Goal: Information Seeking & Learning: Learn about a topic

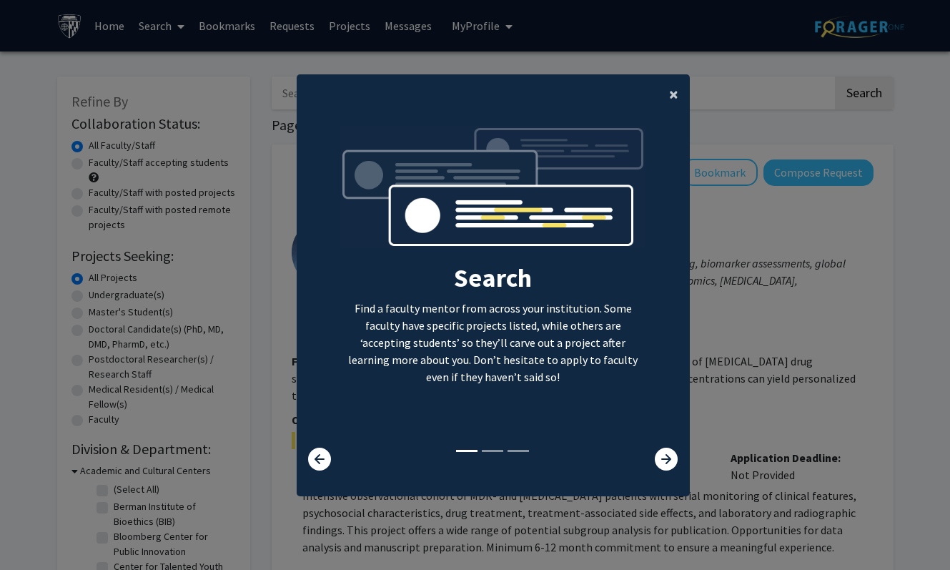
click at [676, 94] on span "×" at bounding box center [673, 94] width 9 height 22
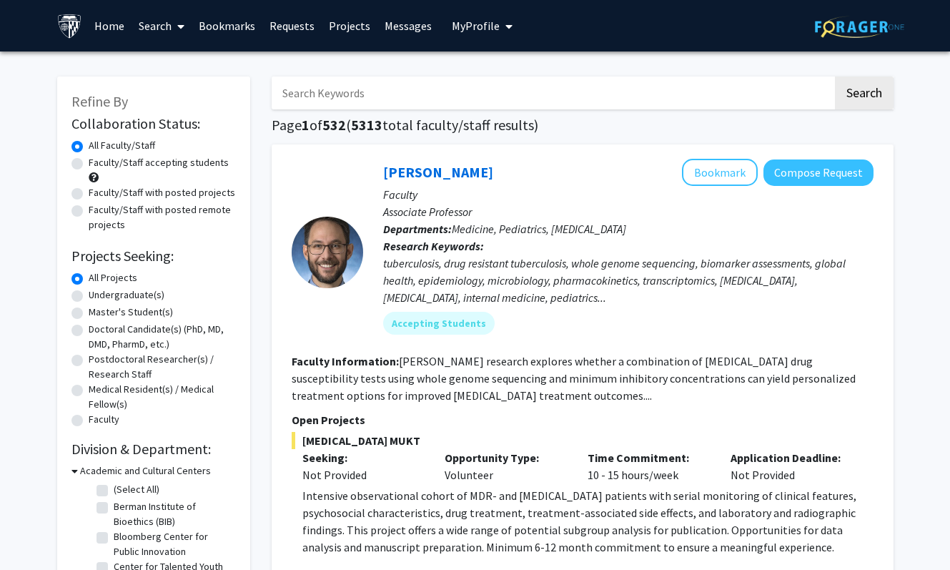
click at [367, 99] on input "Search Keywords" at bounding box center [552, 92] width 561 height 33
type input "psychology"
click at [859, 97] on button "Search" at bounding box center [864, 92] width 59 height 33
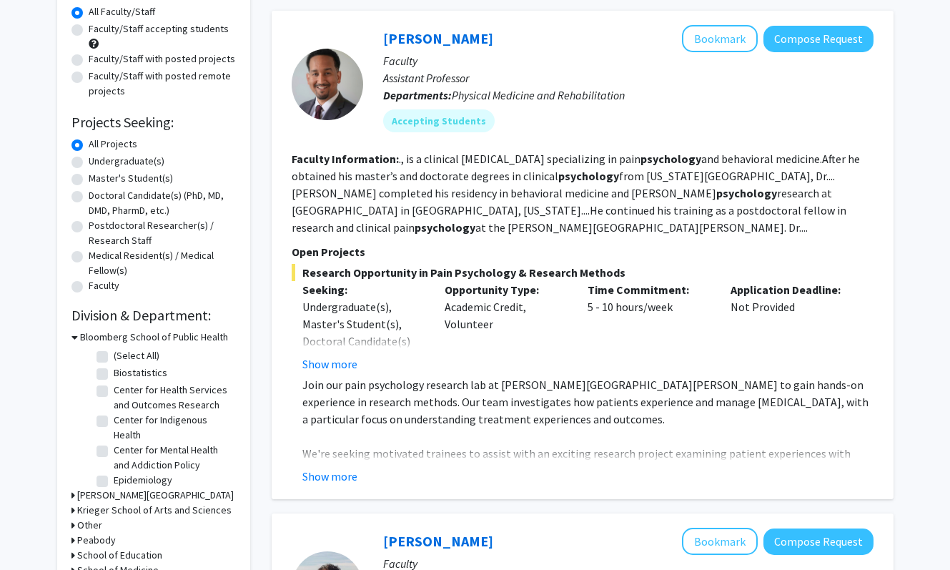
scroll to position [137, 0]
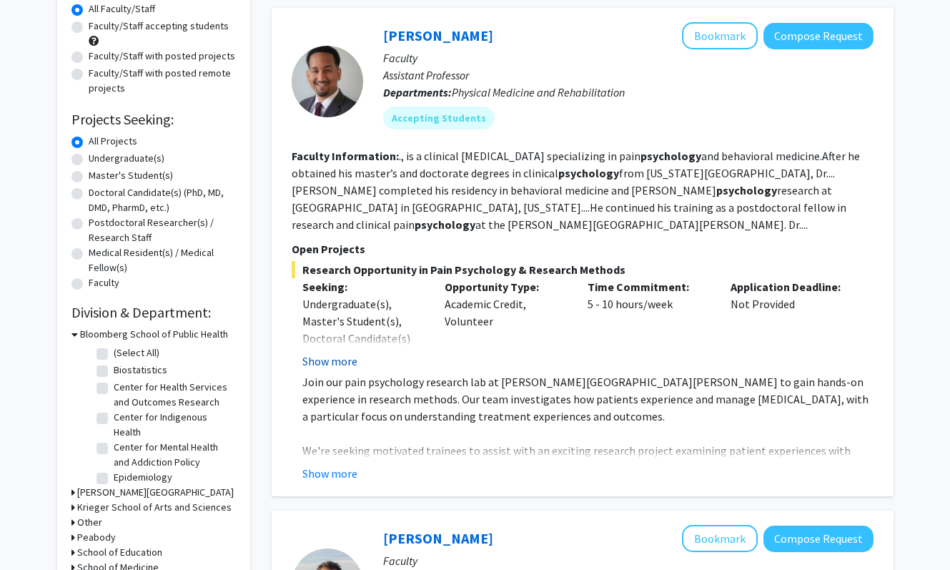
click at [345, 360] on button "Show more" at bounding box center [329, 360] width 55 height 17
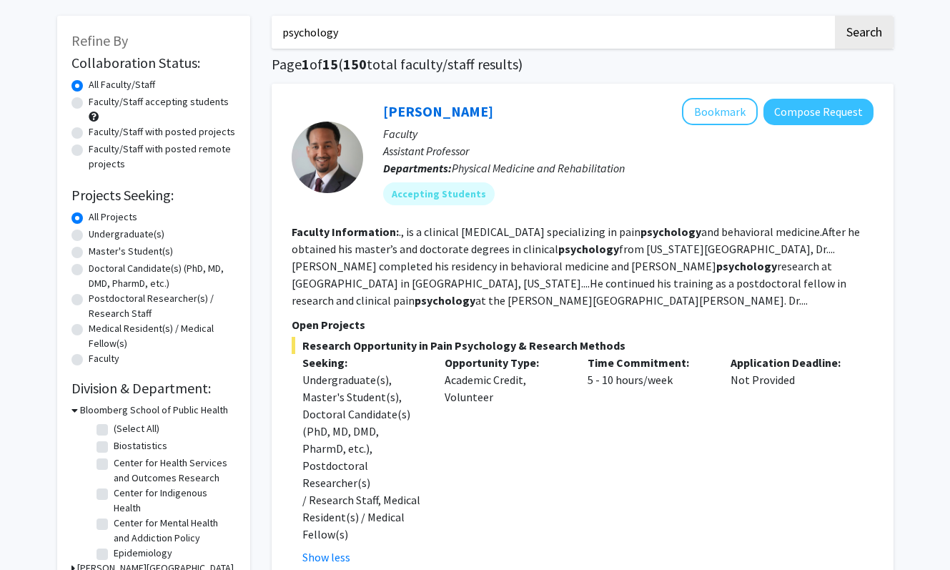
scroll to position [62, 0]
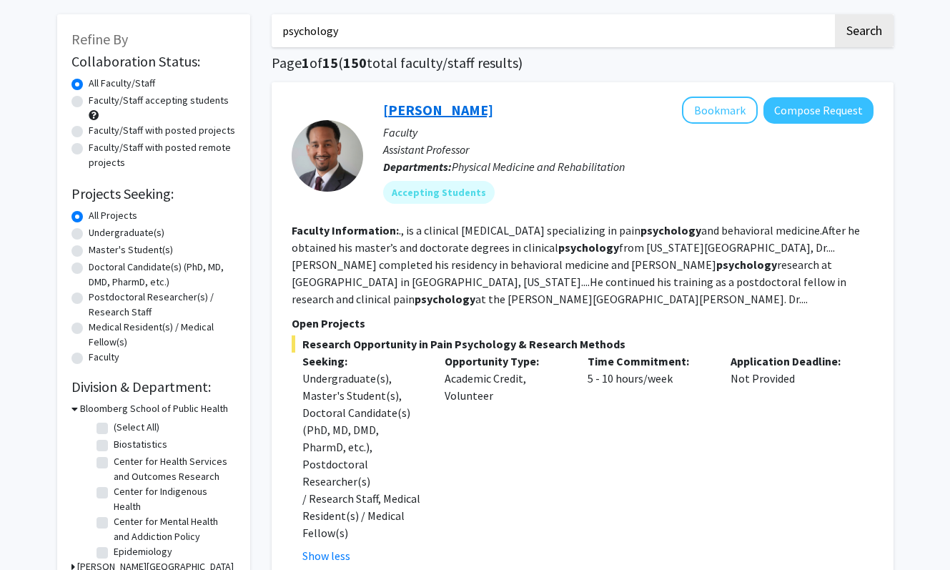
click at [440, 106] on link "Fenan Rassu" at bounding box center [438, 110] width 110 height 18
click at [143, 229] on label "Undergraduate(s)" at bounding box center [127, 232] width 76 height 15
click at [98, 229] on input "Undergraduate(s)" at bounding box center [93, 229] width 9 height 9
radio input "true"
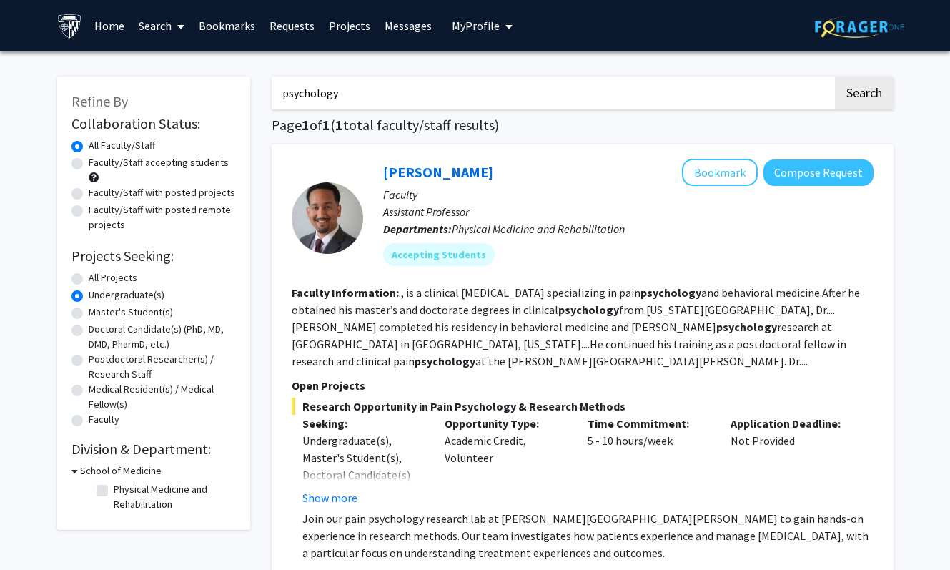
click at [400, 94] on input "psychology" at bounding box center [552, 92] width 561 height 33
type input "psych"
click at [835, 76] on button "Search" at bounding box center [864, 92] width 59 height 33
radio input "true"
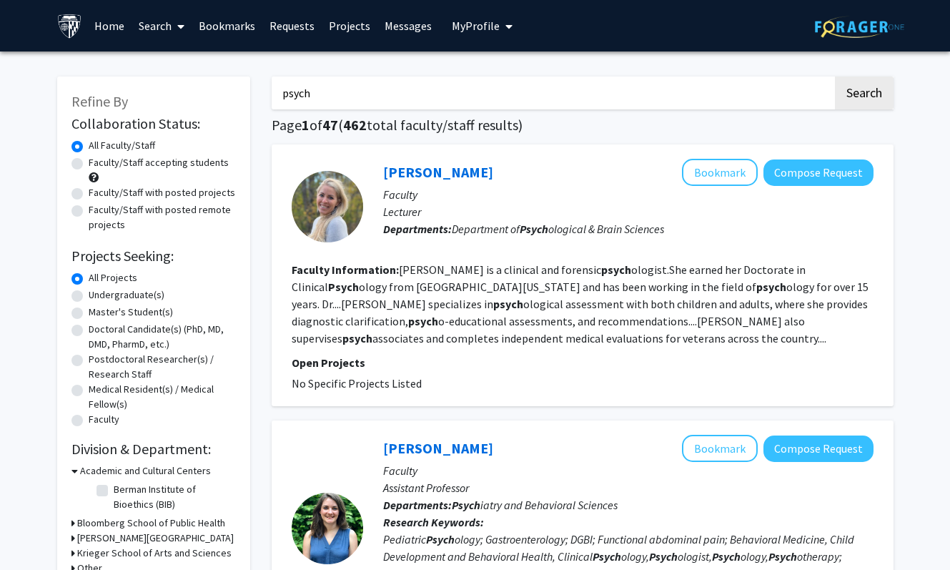
click at [151, 292] on label "Undergraduate(s)" at bounding box center [127, 294] width 76 height 15
click at [98, 292] on input "Undergraduate(s)" at bounding box center [93, 291] width 9 height 9
radio input "true"
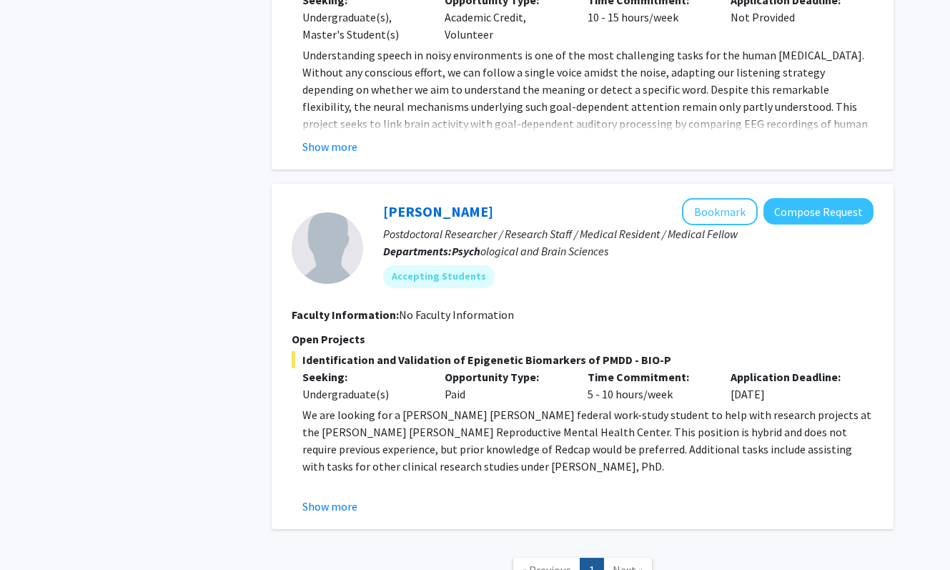
scroll to position [1110, 0]
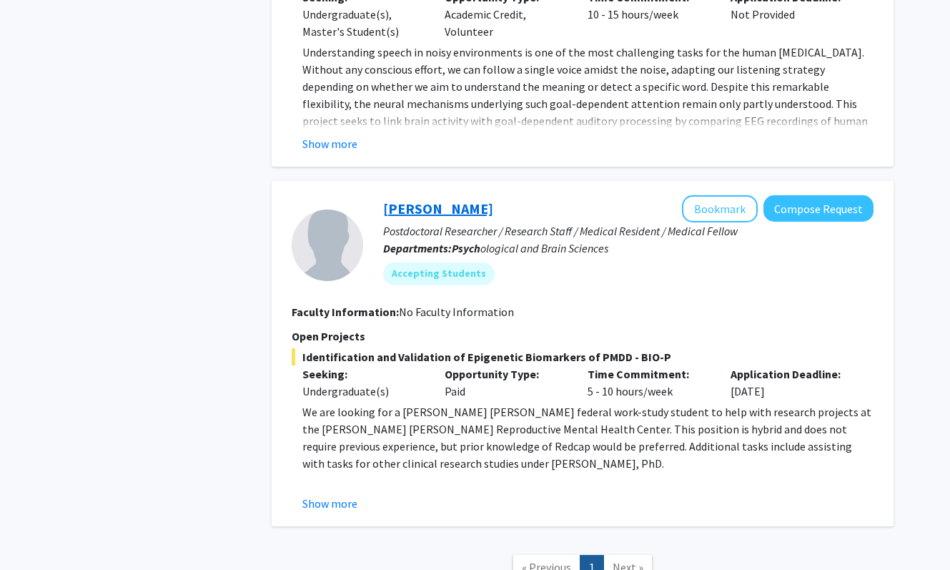
click at [448, 209] on link "Victoria Paone" at bounding box center [438, 208] width 110 height 18
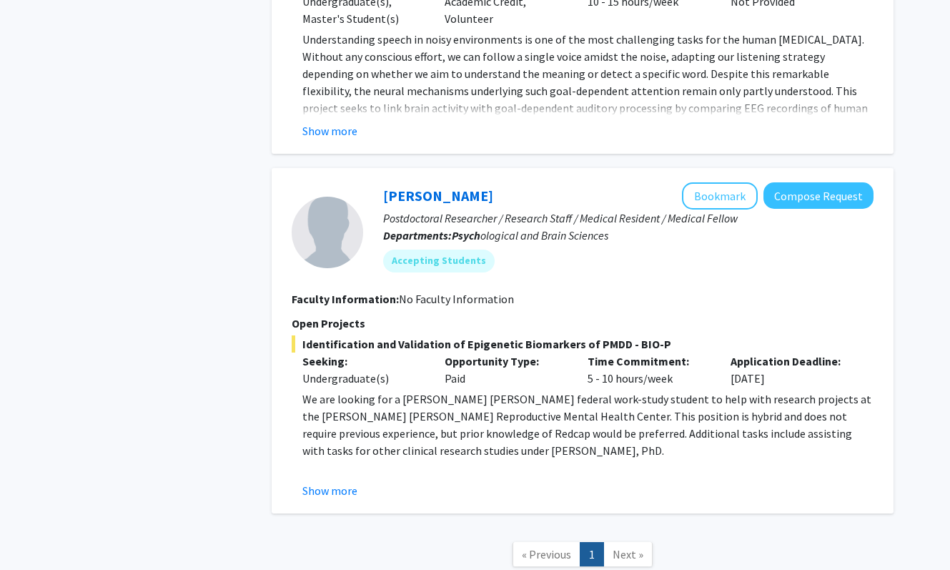
scroll to position [1124, 0]
click at [444, 197] on link "Victoria Paone" at bounding box center [438, 195] width 110 height 18
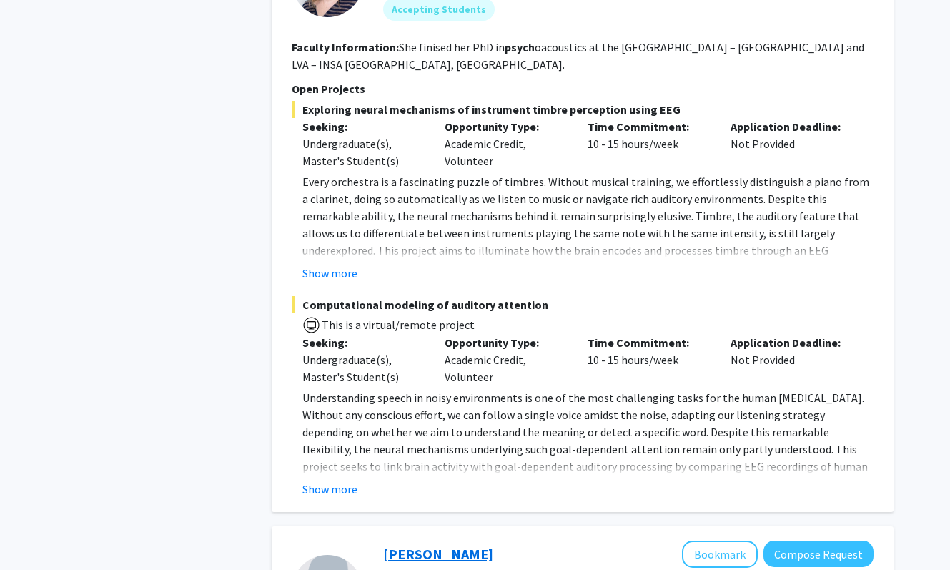
scroll to position [760, 0]
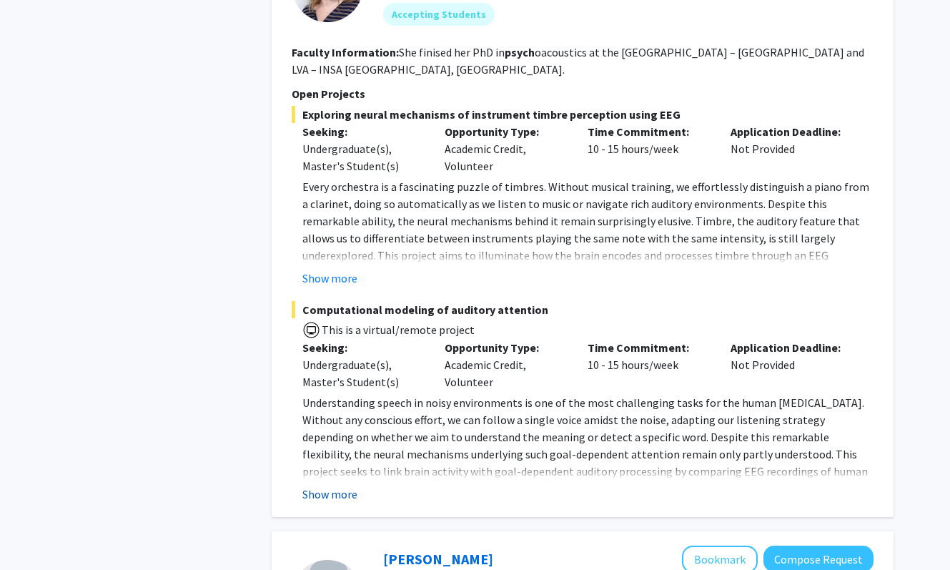
click at [335, 494] on button "Show more" at bounding box center [329, 493] width 55 height 17
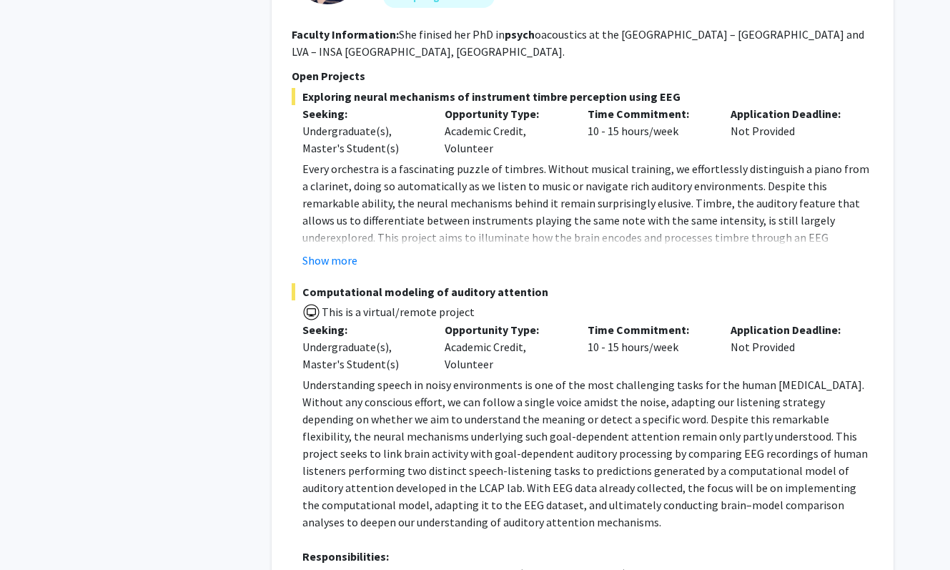
scroll to position [777, 0]
click at [343, 255] on button "Show more" at bounding box center [329, 260] width 55 height 17
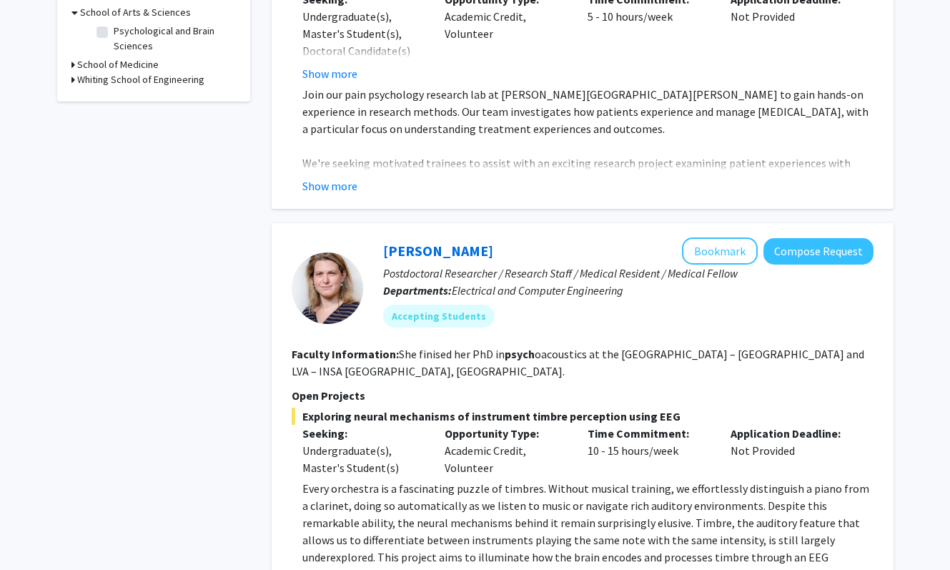
scroll to position [335, 0]
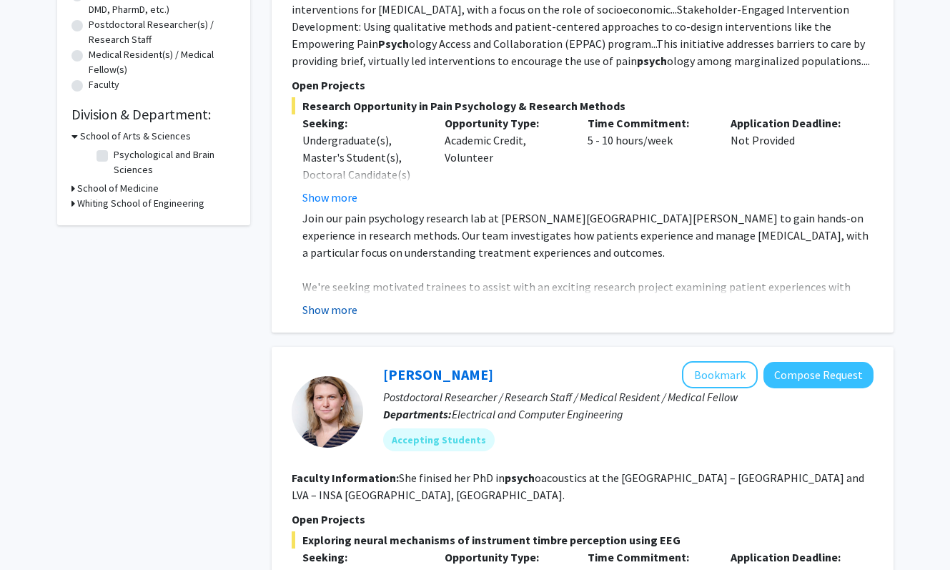
click at [326, 305] on button "Show more" at bounding box center [329, 309] width 55 height 17
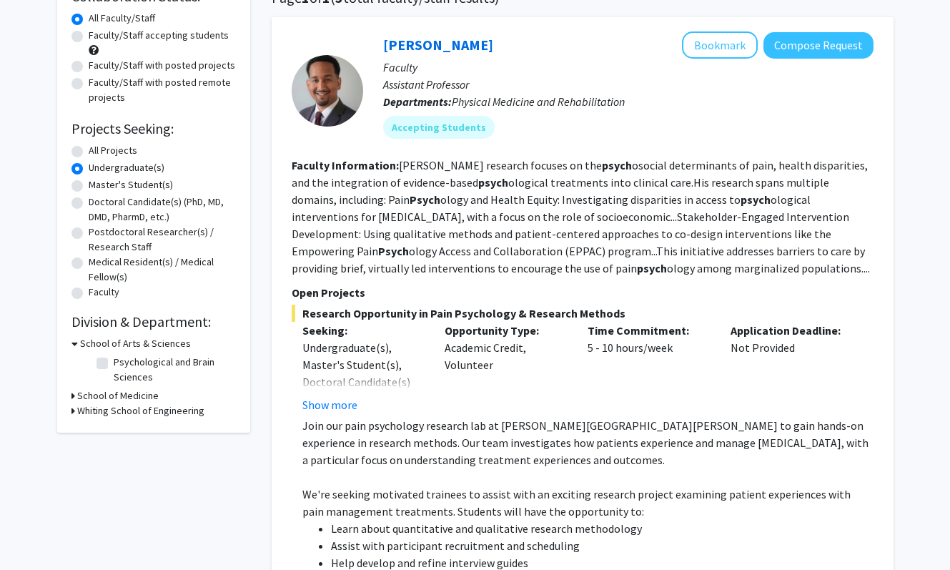
scroll to position [0, 0]
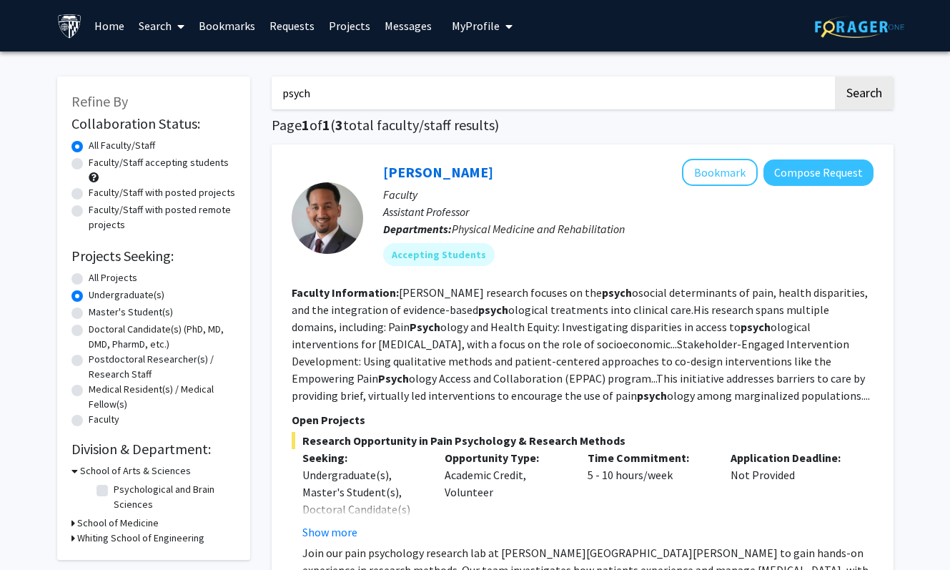
drag, startPoint x: 310, startPoint y: 94, endPoint x: 280, endPoint y: 89, distance: 31.3
click at [280, 89] on input "psych" at bounding box center [552, 92] width 561 height 33
click at [835, 76] on button "Search" at bounding box center [864, 92] width 59 height 33
radio input "true"
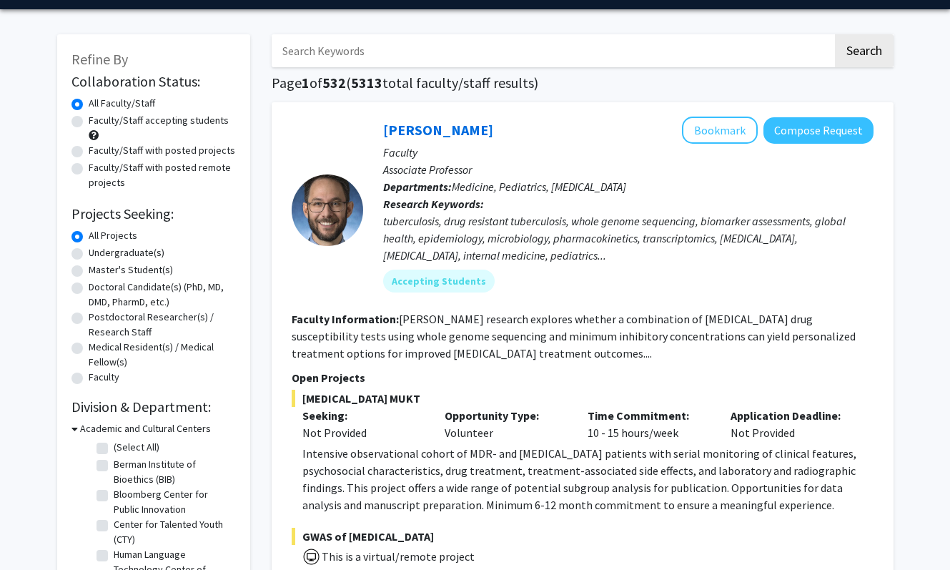
scroll to position [43, 0]
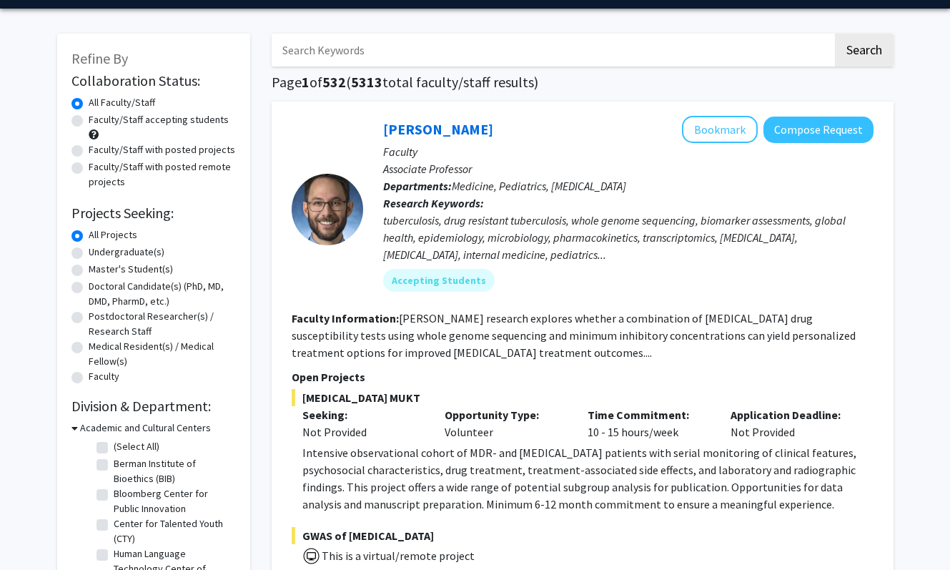
click at [134, 254] on label "Undergraduate(s)" at bounding box center [127, 251] width 76 height 15
click at [98, 254] on input "Undergraduate(s)" at bounding box center [93, 248] width 9 height 9
radio input "true"
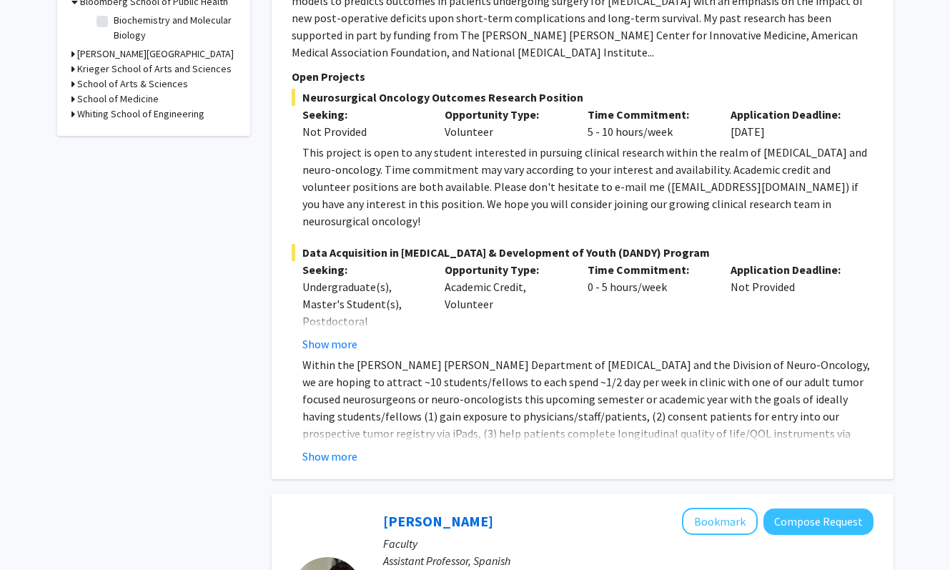
scroll to position [470, 0]
click at [332, 447] on button "Show more" at bounding box center [329, 455] width 55 height 17
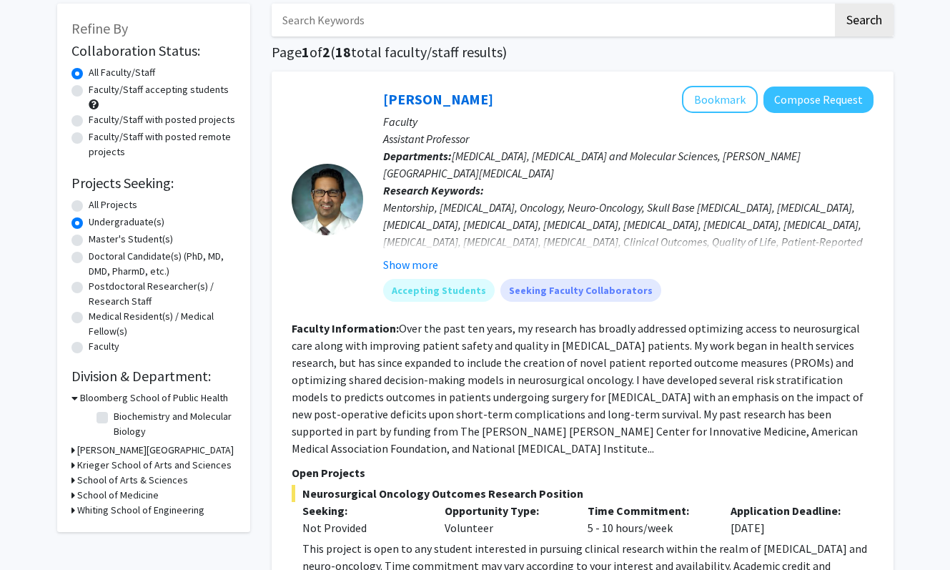
scroll to position [72, 0]
click at [444, 92] on link "Raj Mukherjee" at bounding box center [438, 100] width 110 height 18
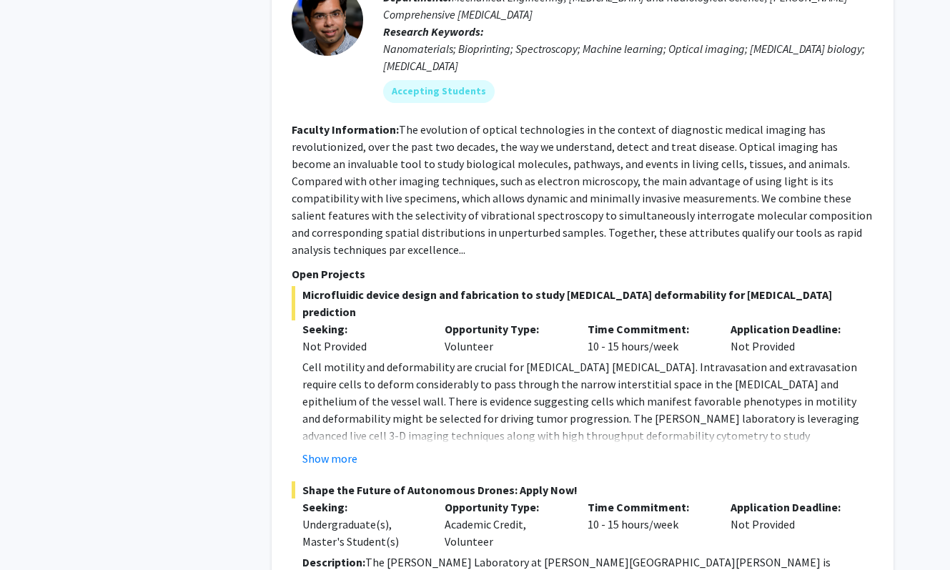
scroll to position [6427, 0]
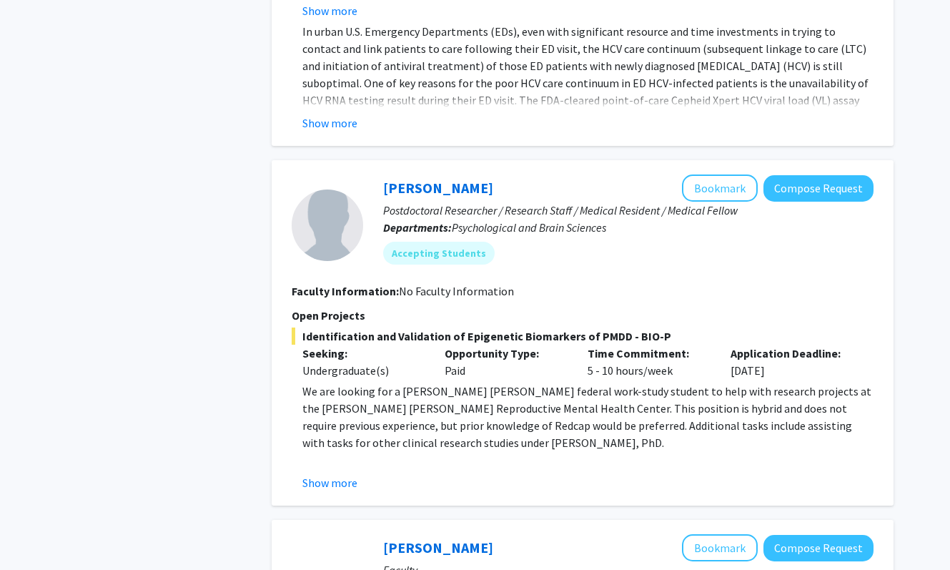
scroll to position [1196, 0]
click at [349, 473] on button "Show more" at bounding box center [329, 481] width 55 height 17
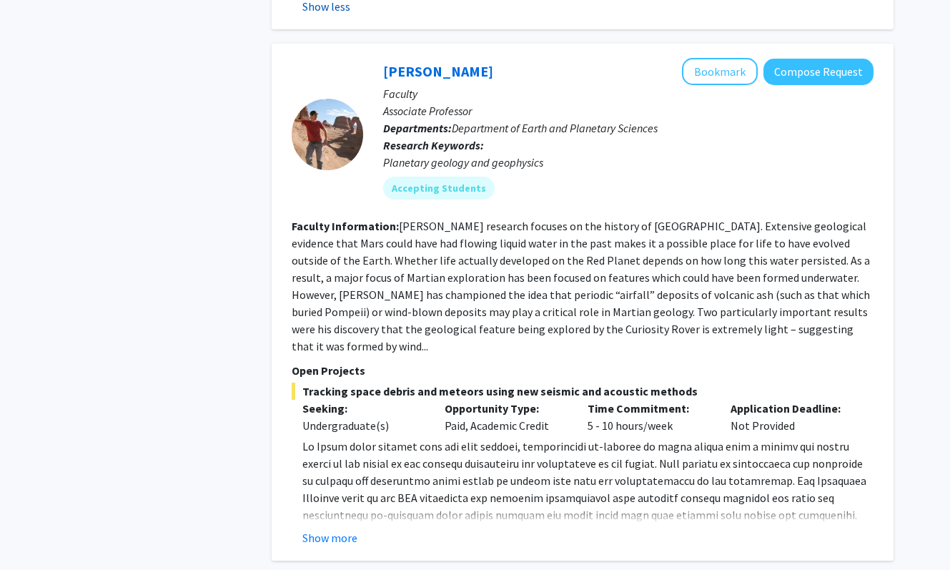
scroll to position [1847, 0]
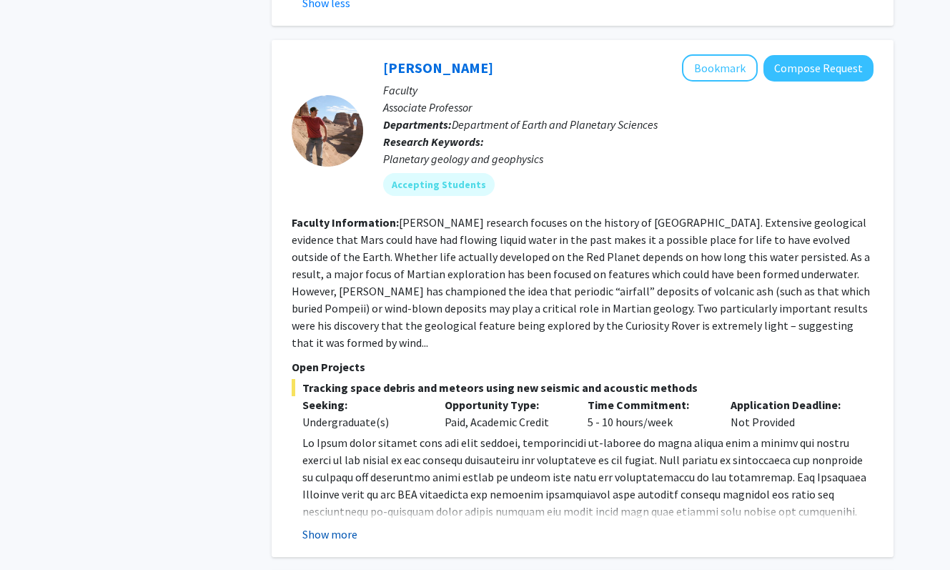
click at [344, 525] on button "Show more" at bounding box center [329, 533] width 55 height 17
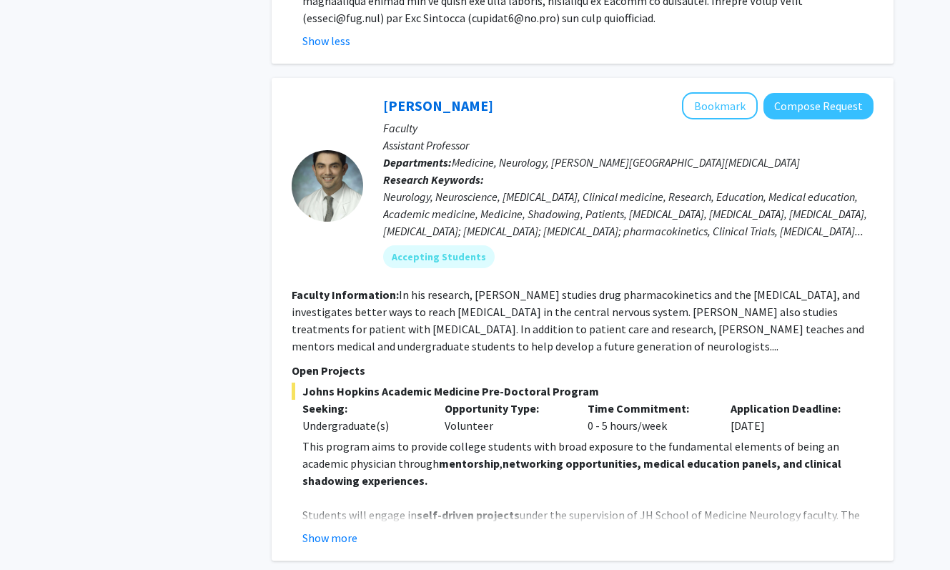
scroll to position [2443, 0]
click at [338, 528] on button "Show more" at bounding box center [329, 536] width 55 height 17
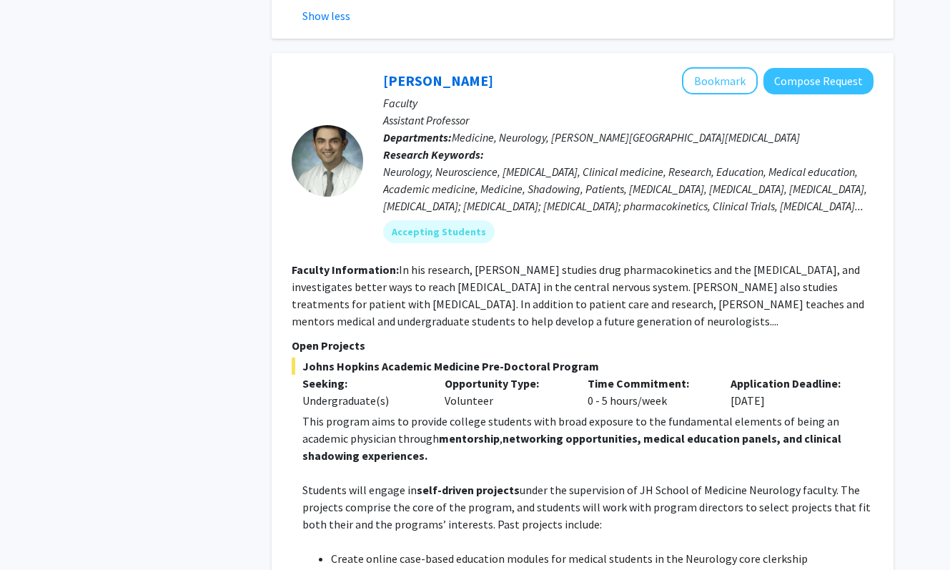
scroll to position [2387, 0]
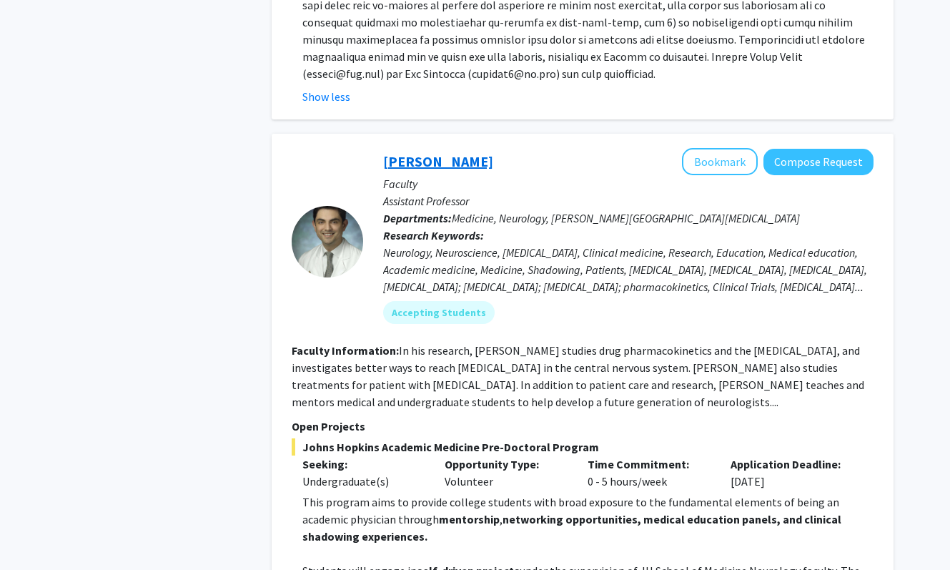
click at [448, 152] on link "[PERSON_NAME]" at bounding box center [438, 161] width 110 height 18
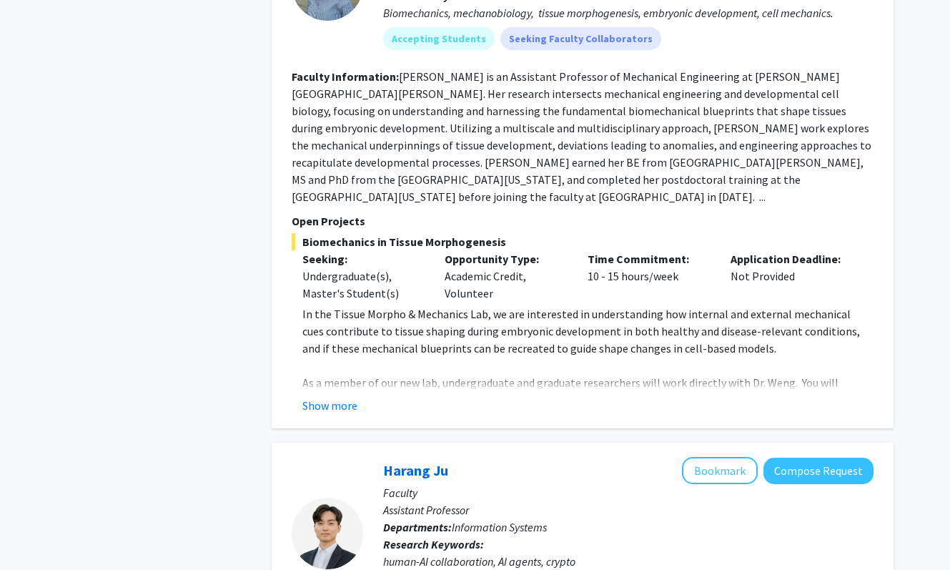
scroll to position [3732, 0]
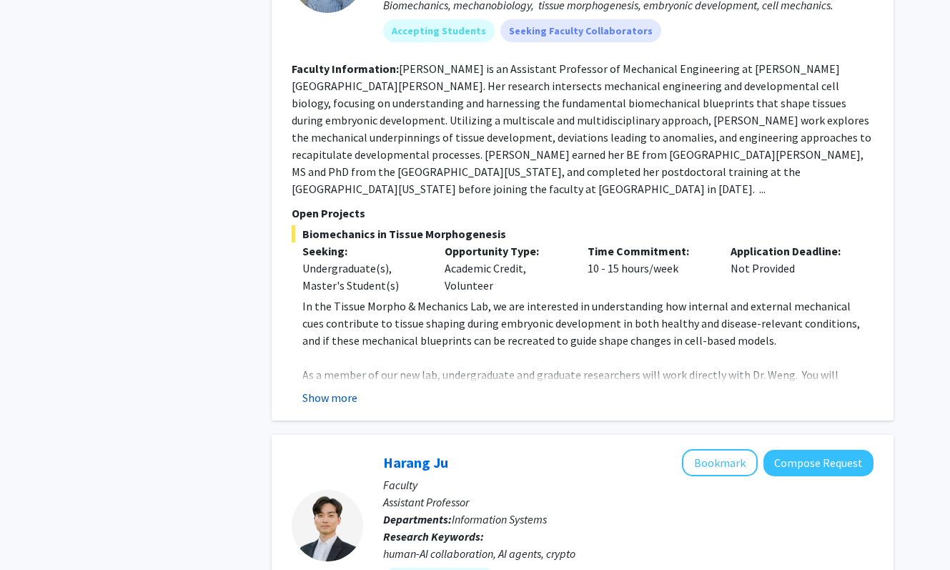
click at [347, 389] on button "Show more" at bounding box center [329, 397] width 55 height 17
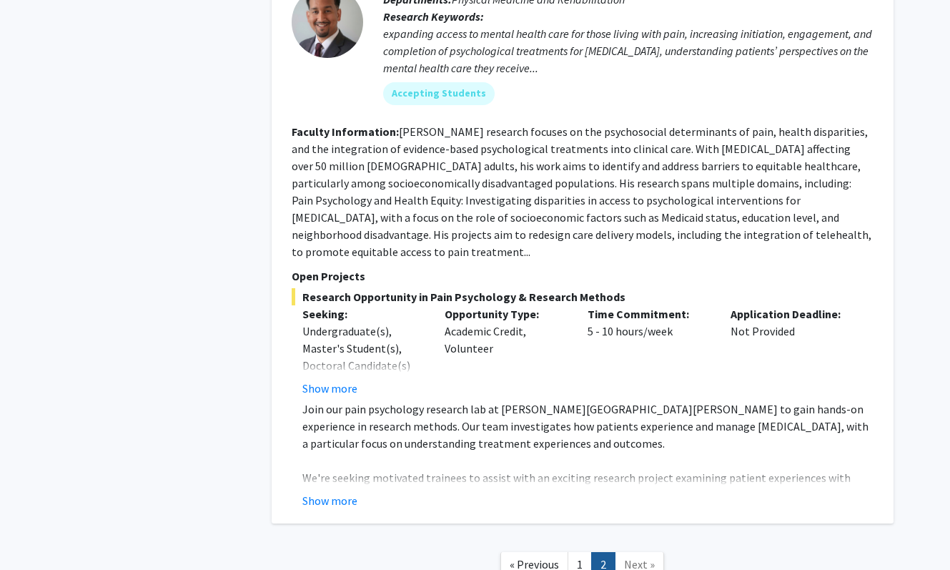
scroll to position [5201, 0]
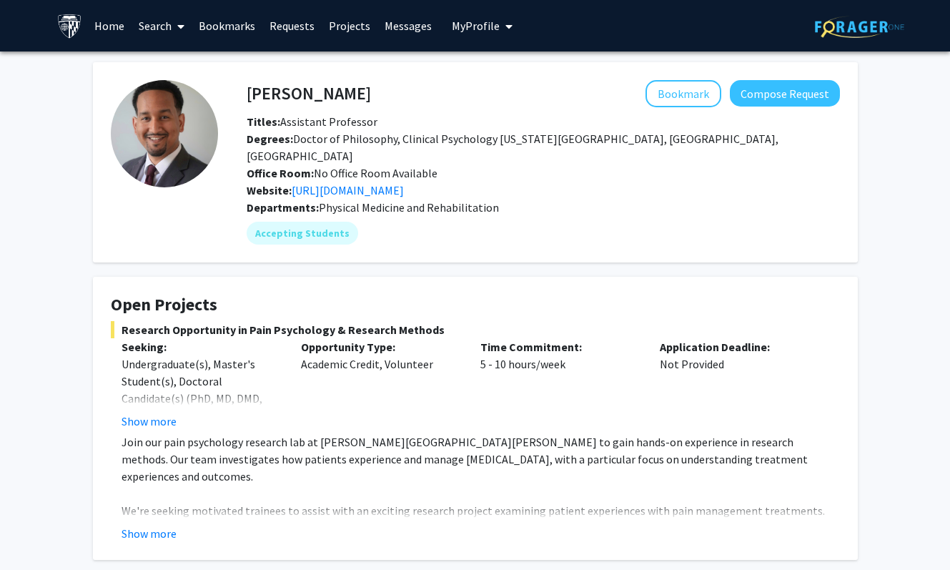
scroll to position [77, 0]
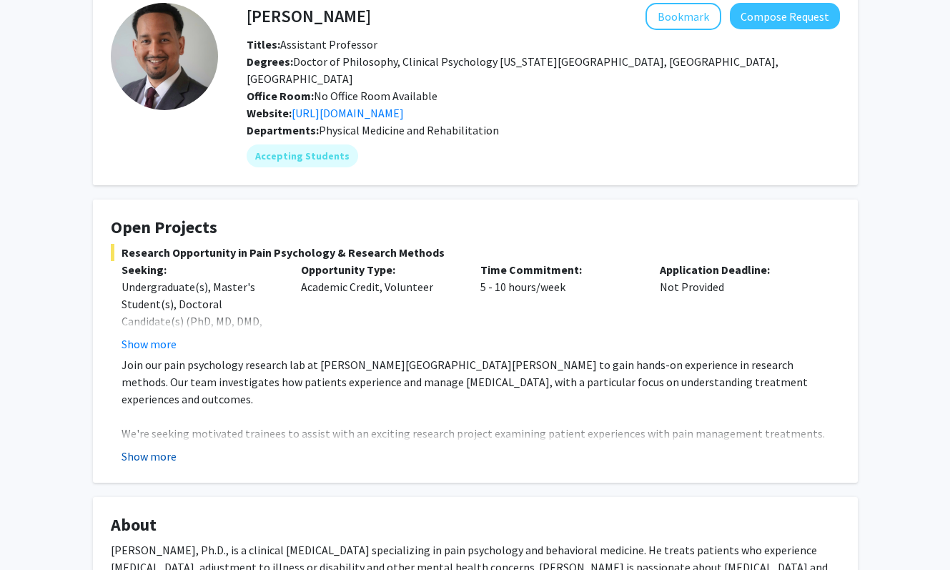
click at [161, 448] on button "Show more" at bounding box center [149, 456] width 55 height 17
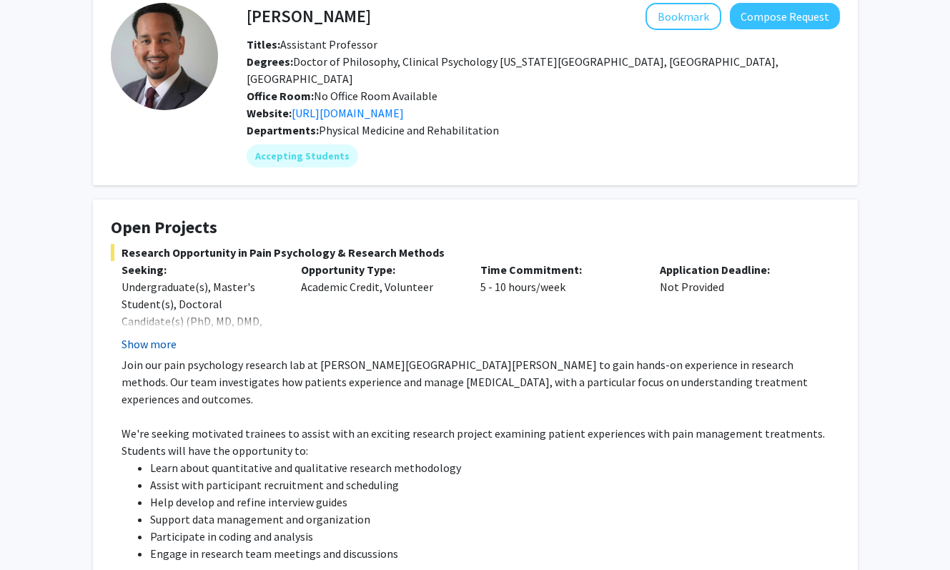
click at [156, 335] on button "Show more" at bounding box center [149, 343] width 55 height 17
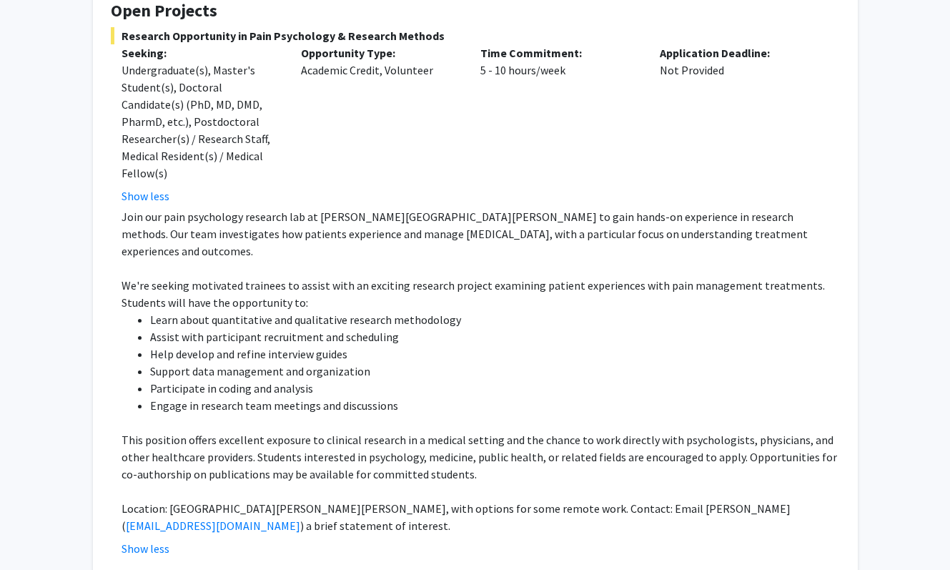
scroll to position [0, 0]
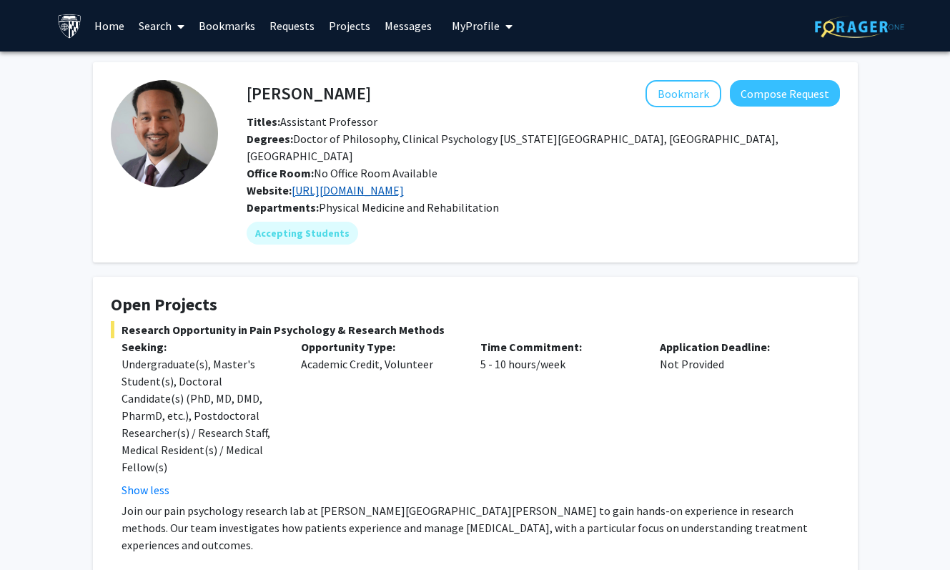
click at [339, 183] on link "https://www.fenanrassu.com/" at bounding box center [348, 190] width 112 height 14
